Goal: Task Accomplishment & Management: Manage account settings

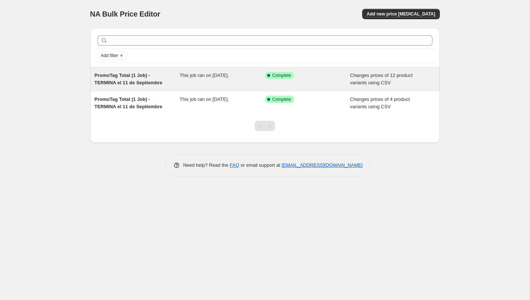
click at [176, 77] on div "PromoTag Total (1 Job) - TERMINA el 11 de Septiembre" at bounding box center [137, 79] width 85 height 15
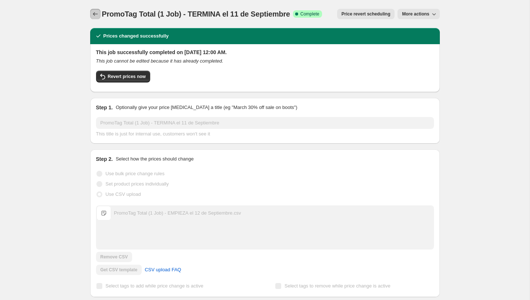
click at [96, 13] on icon "Price change jobs" at bounding box center [95, 13] width 7 height 7
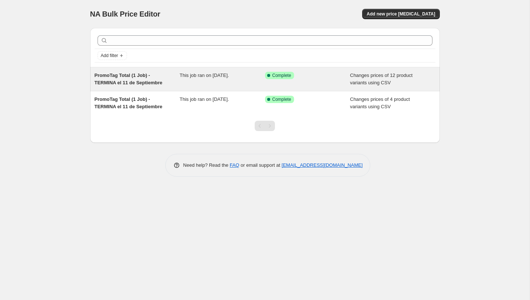
click at [109, 84] on span "PromoTag Total (1 Job) - TERMINA el 11 de Septiembre" at bounding box center [129, 79] width 68 height 13
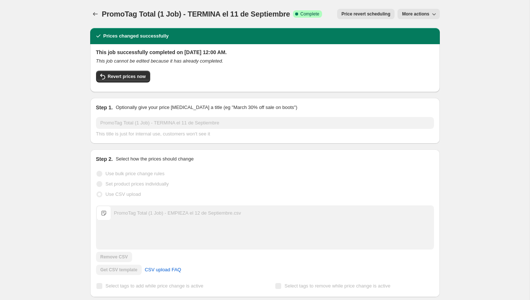
click at [419, 18] on button "More actions" at bounding box center [419, 14] width 42 height 10
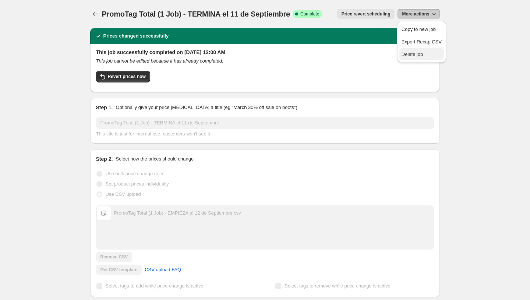
click at [418, 56] on span "Delete job" at bounding box center [413, 55] width 22 height 6
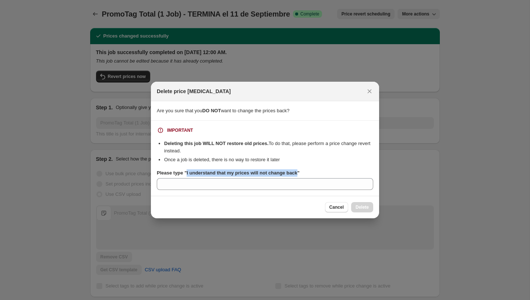
drag, startPoint x: 303, startPoint y: 174, endPoint x: 187, endPoint y: 172, distance: 115.6
click at [187, 172] on b "Please type "I understand that my prices will not change back"" at bounding box center [228, 173] width 143 height 6
copy b "I understand that my prices will not change back"
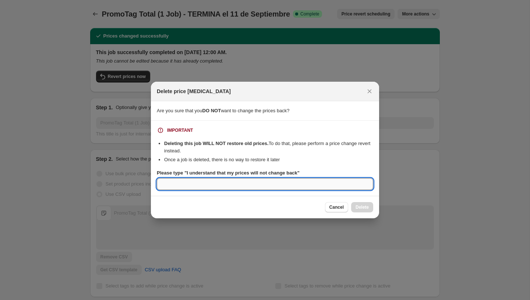
click at [187, 180] on input "Please type "I understand that my prices will not change back"" at bounding box center [265, 184] width 216 height 12
paste input "I understand that my prices will not change back"
type input "I understand that my prices will not change back"
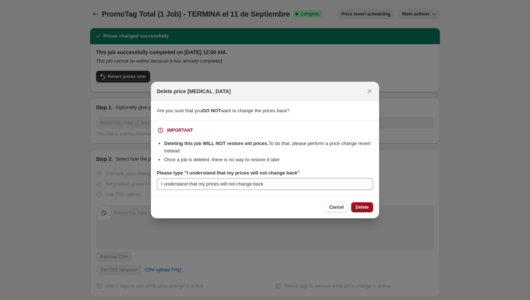
click at [358, 203] on button "Delete" at bounding box center [362, 207] width 22 height 10
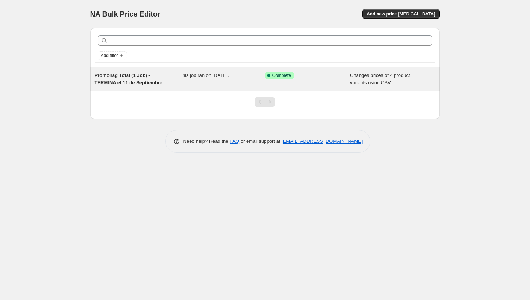
click at [291, 78] on span "Complete" at bounding box center [281, 76] width 19 height 6
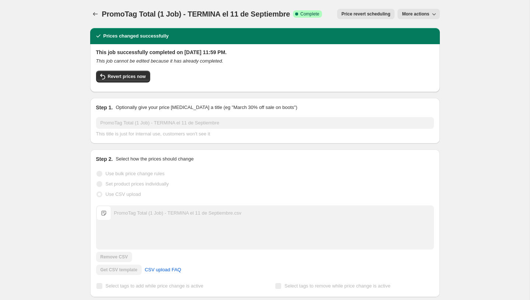
click at [419, 15] on span "More actions" at bounding box center [415, 14] width 27 height 6
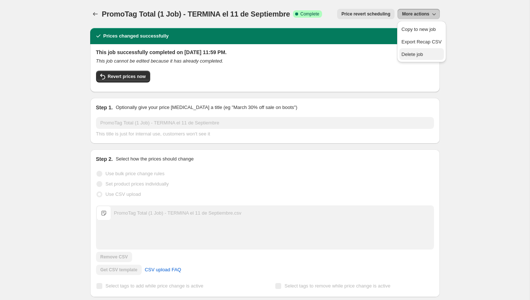
click at [408, 55] on span "Delete job" at bounding box center [413, 55] width 22 height 6
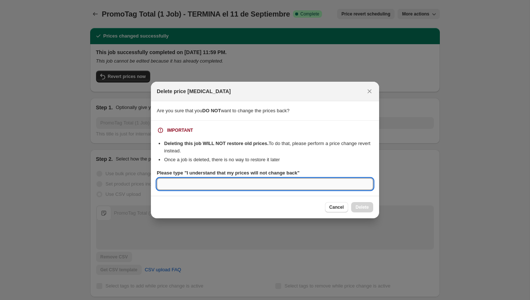
click at [303, 187] on input "Please type "I understand that my prices will not change back"" at bounding box center [265, 184] width 216 height 12
paste input "I understand that my prices will not change back"
type input "I understand that my prices will not change back"
click at [371, 208] on button "Delete" at bounding box center [362, 207] width 22 height 10
